Goal: Check status: Check status

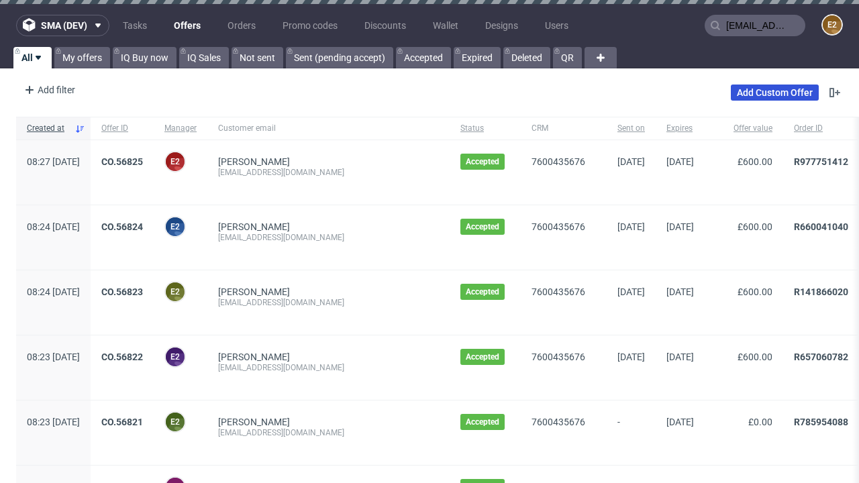
type input "[EMAIL_ADDRESS][DOMAIN_NAME]"
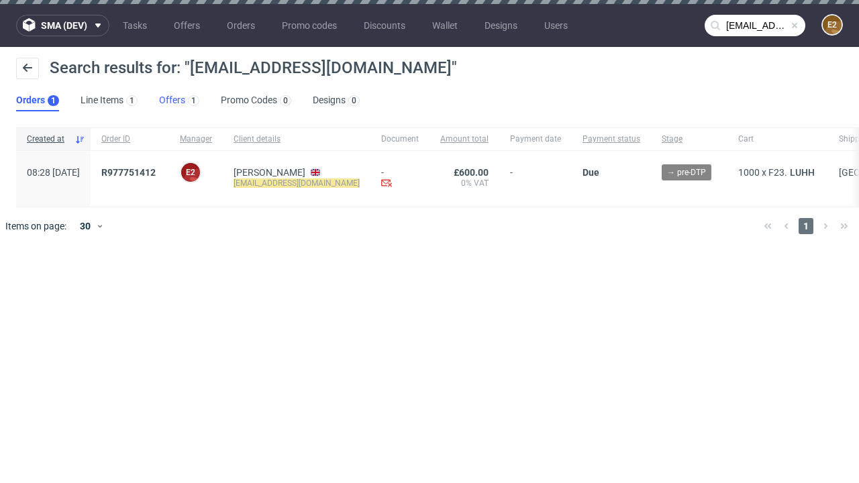
click at [179, 101] on link "Offers 1" at bounding box center [179, 100] width 40 height 21
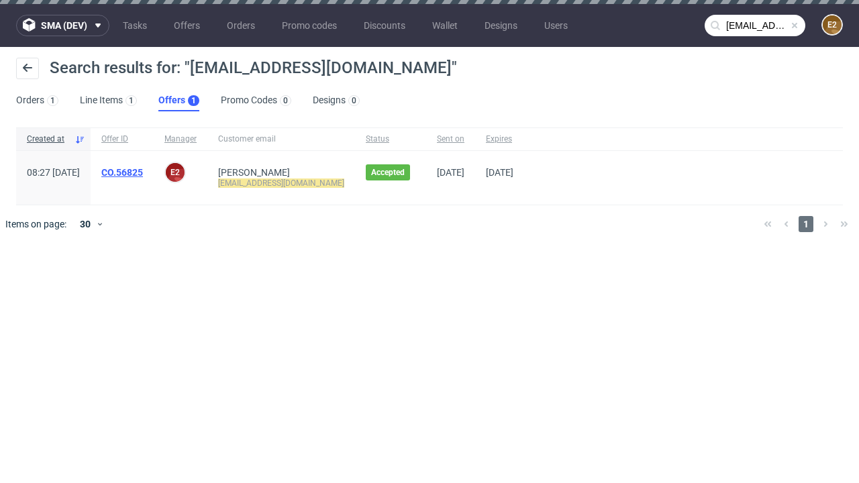
click at [143, 173] on link "CO.56825" at bounding box center [122, 172] width 42 height 11
